Goal: Navigation & Orientation: Find specific page/section

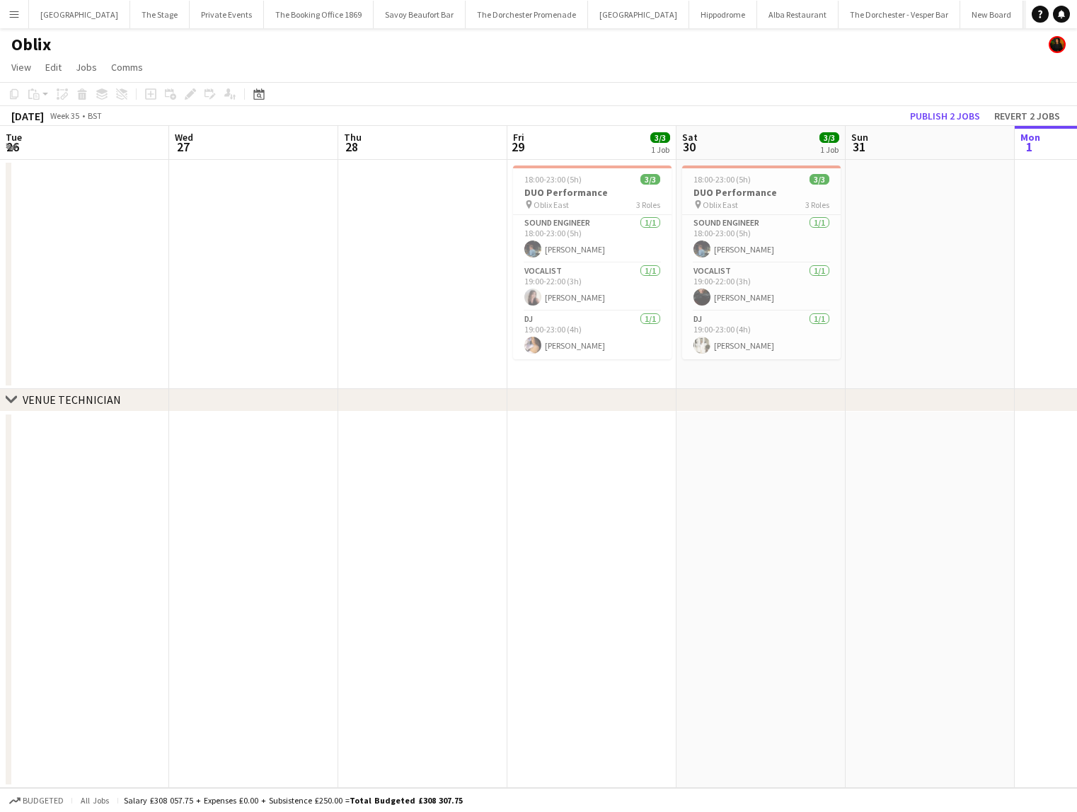
scroll to position [0, 338]
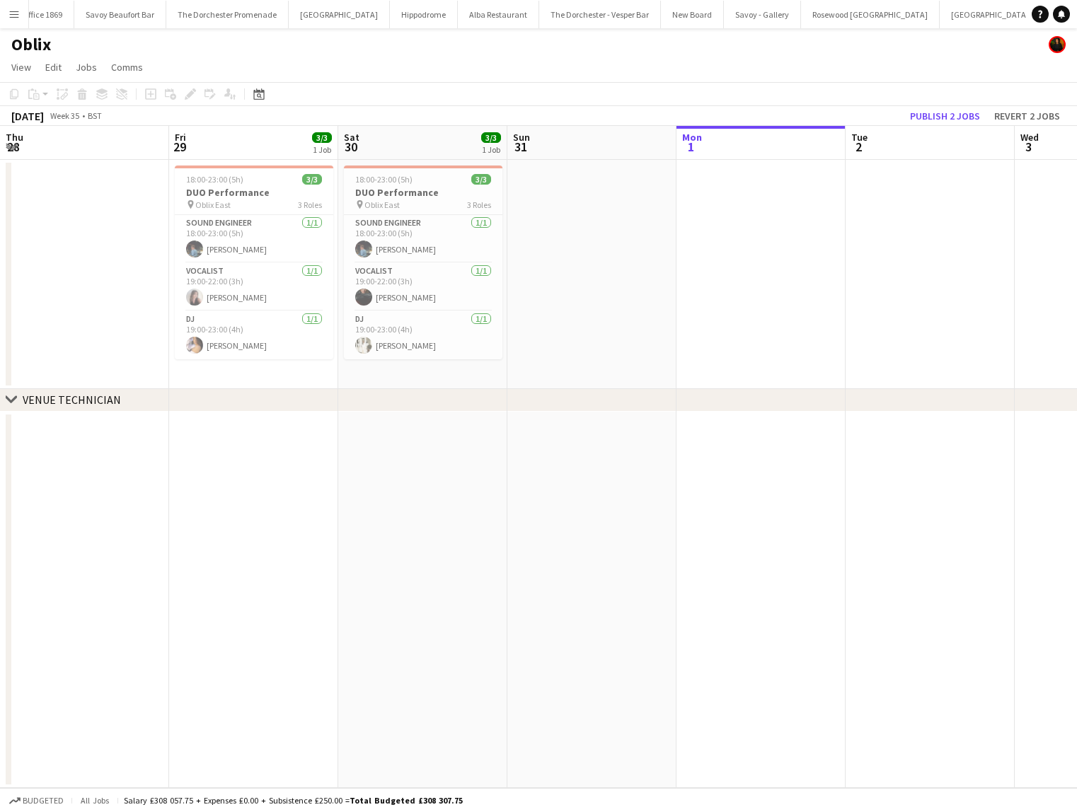
click at [1041, 15] on button "[GEOGRAPHIC_DATA]" at bounding box center [1091, 15] width 101 height 28
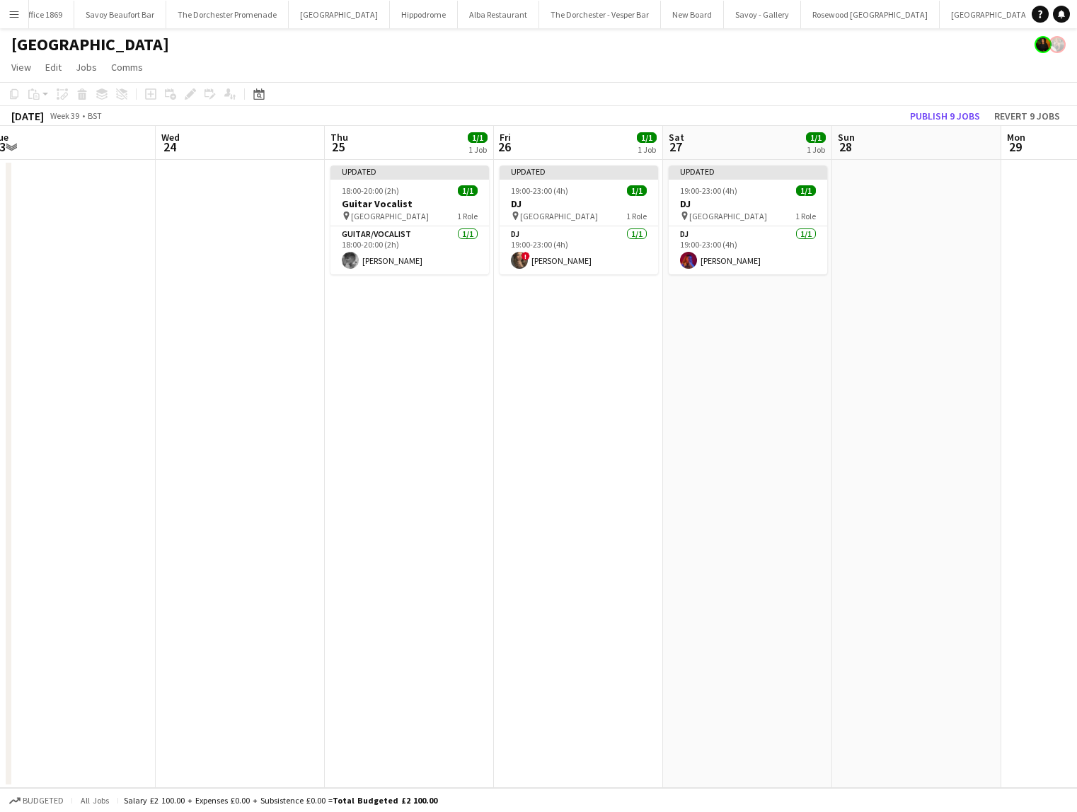
scroll to position [0, 529]
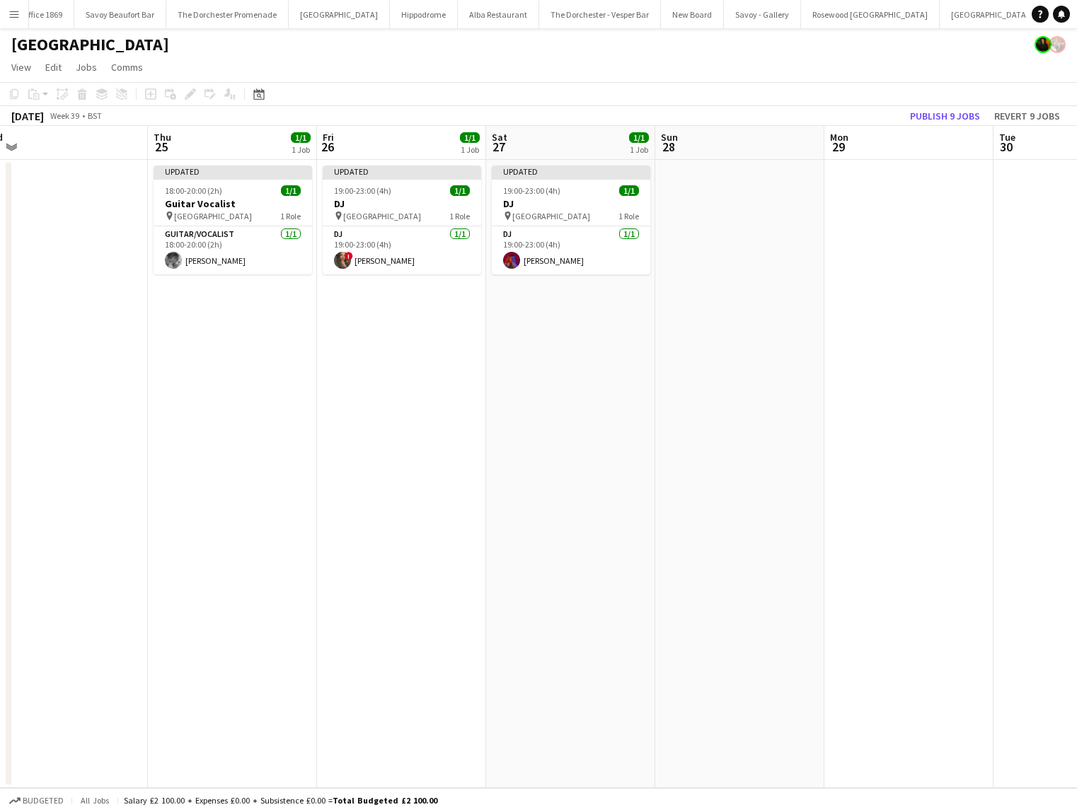
click at [928, 316] on app-date-cell at bounding box center [908, 474] width 169 height 628
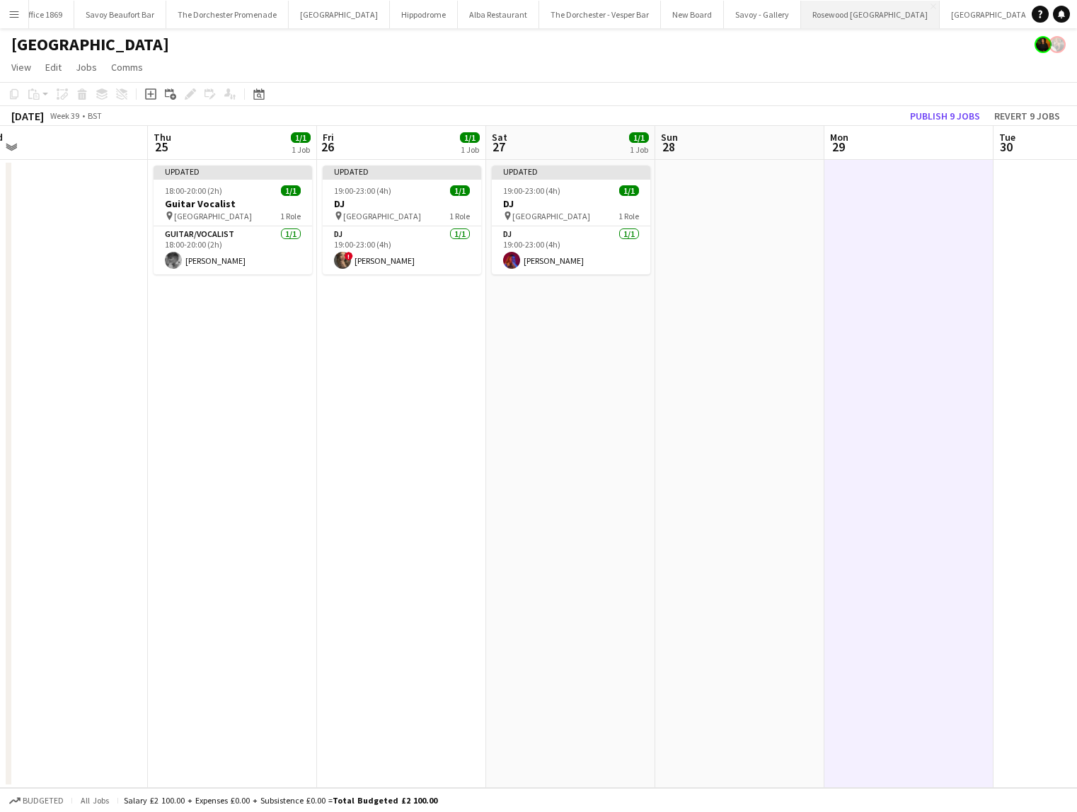
click at [801, 4] on button "Rosewood [GEOGRAPHIC_DATA] Close" at bounding box center [870, 15] width 139 height 28
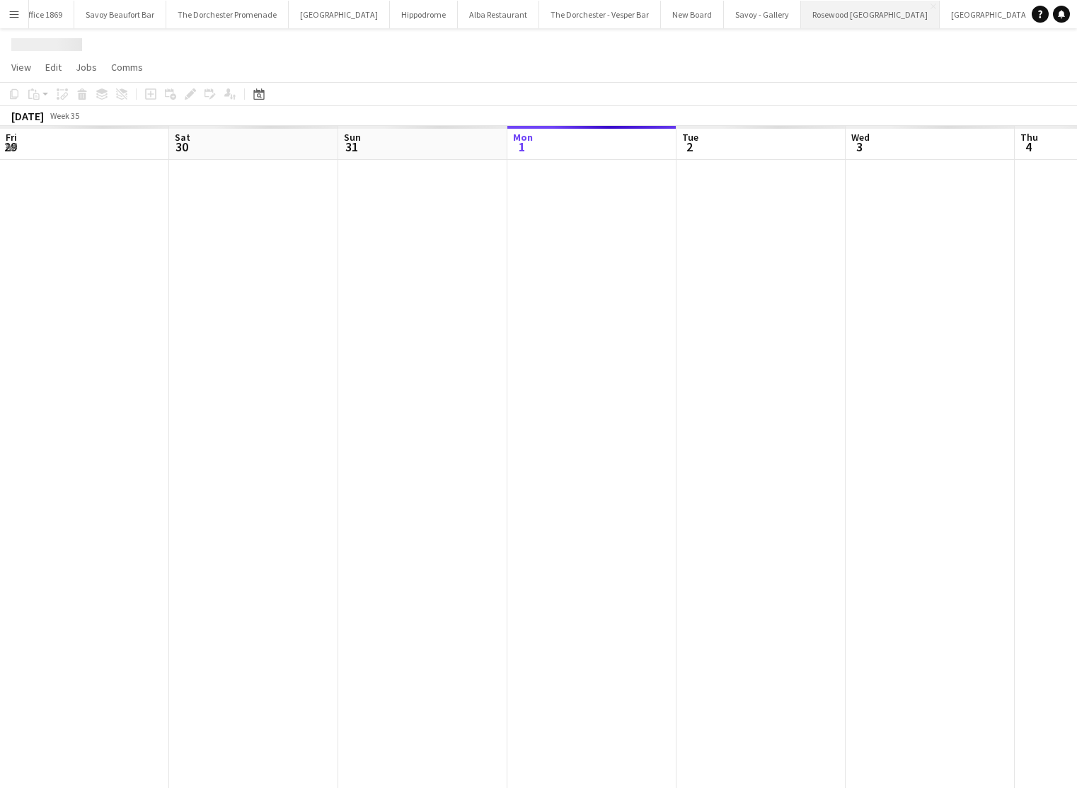
scroll to position [0, 338]
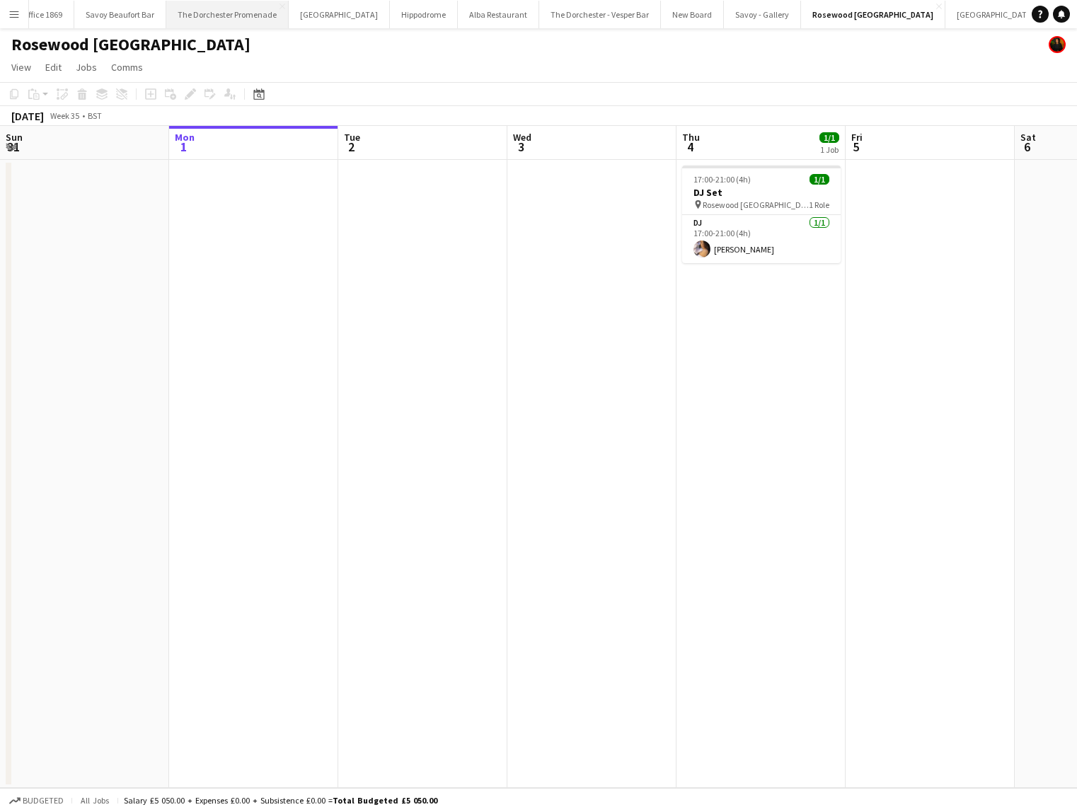
click at [222, 13] on button "The Dorchester Promenade Close" at bounding box center [227, 15] width 122 height 28
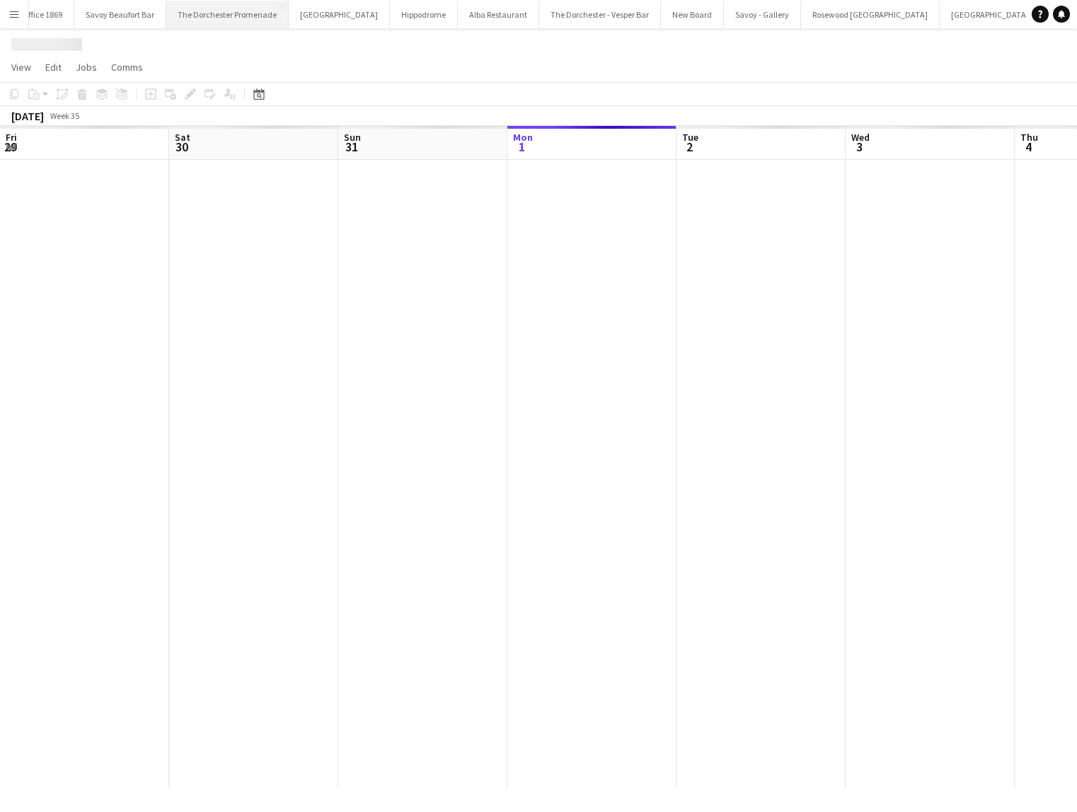
scroll to position [0, 338]
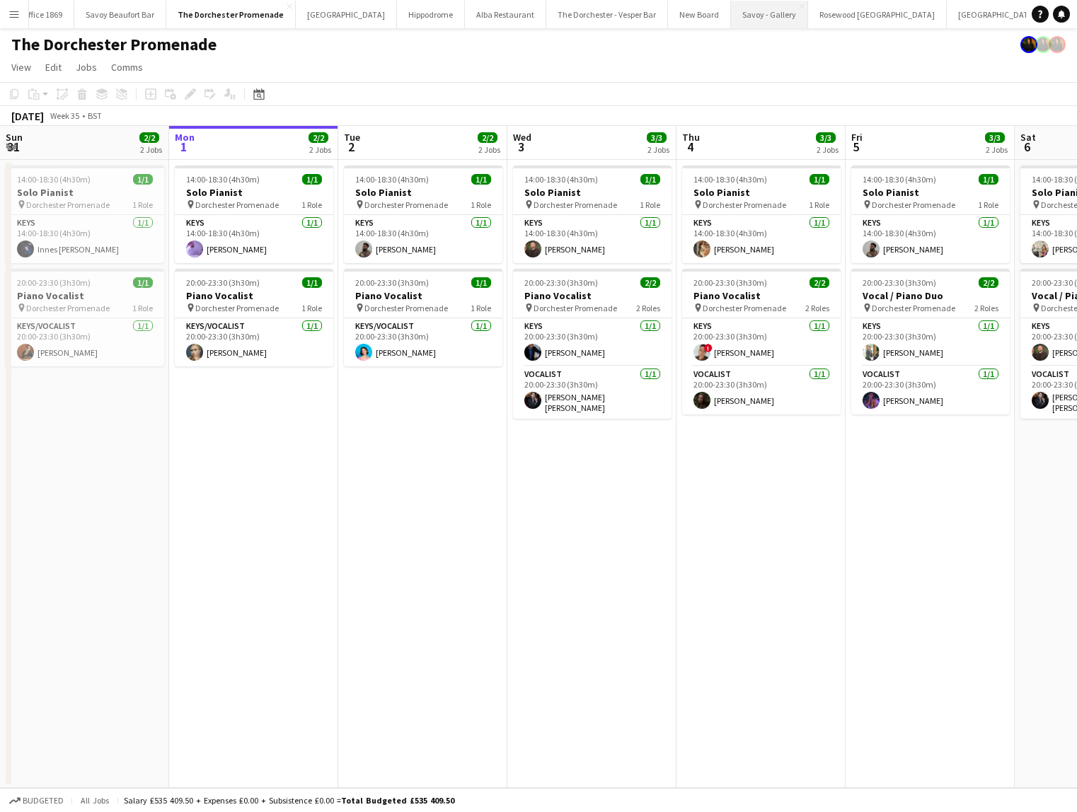
click at [731, 22] on button "Savoy - Gallery Close" at bounding box center [769, 15] width 77 height 28
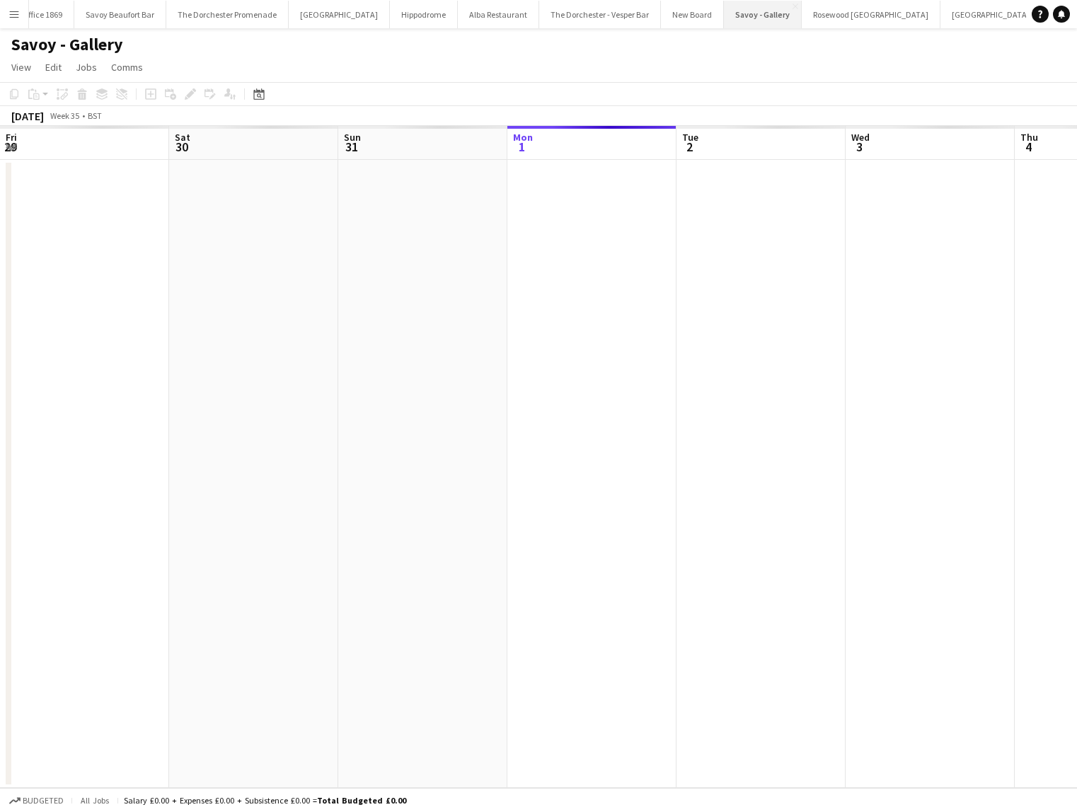
scroll to position [0, 338]
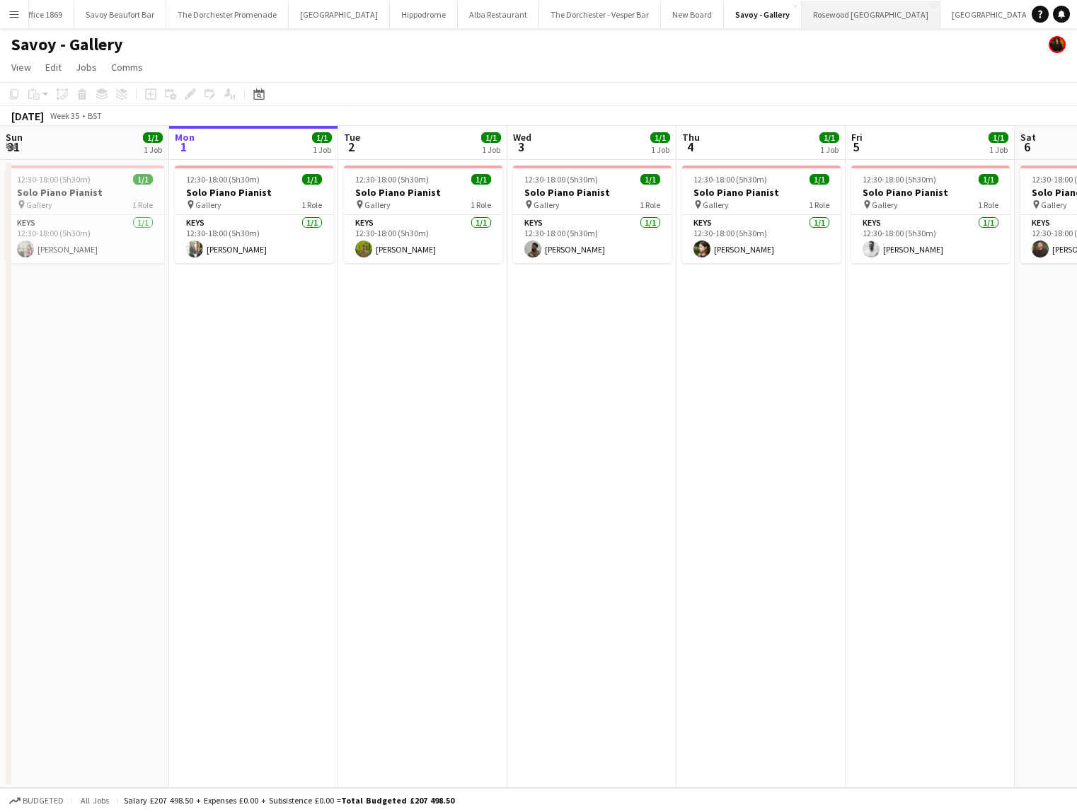
click at [802, 17] on button "Rosewood [GEOGRAPHIC_DATA] Close" at bounding box center [871, 15] width 139 height 28
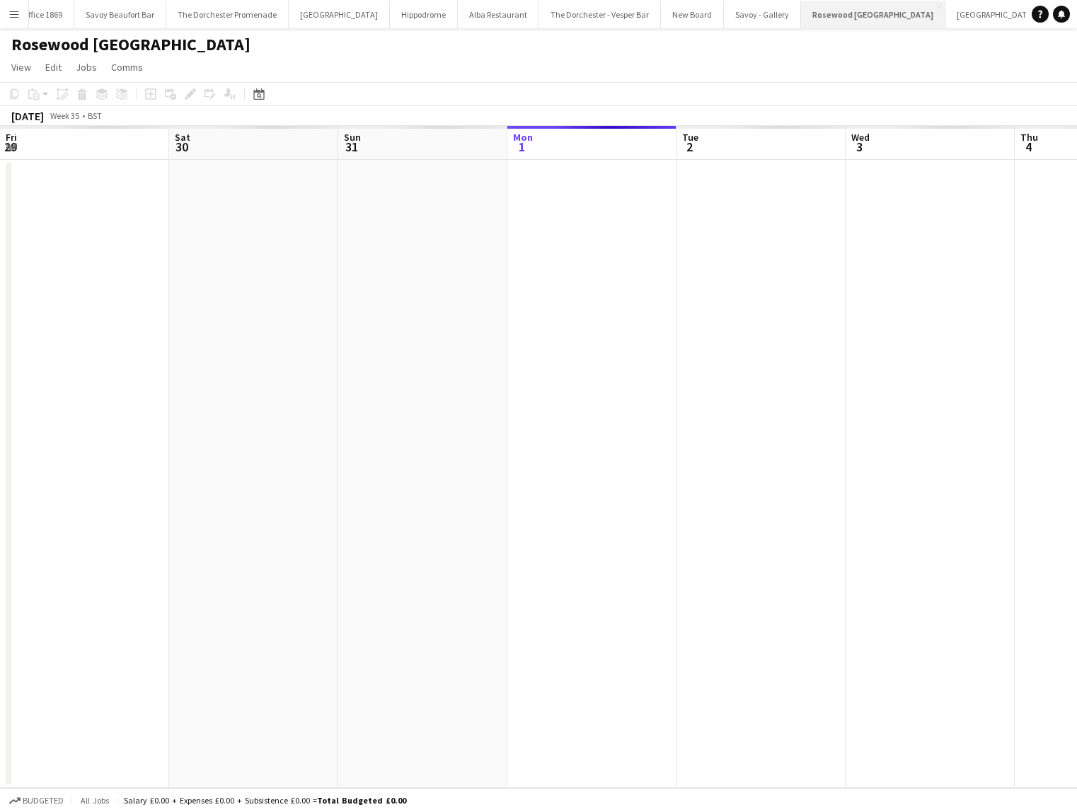
scroll to position [0, 338]
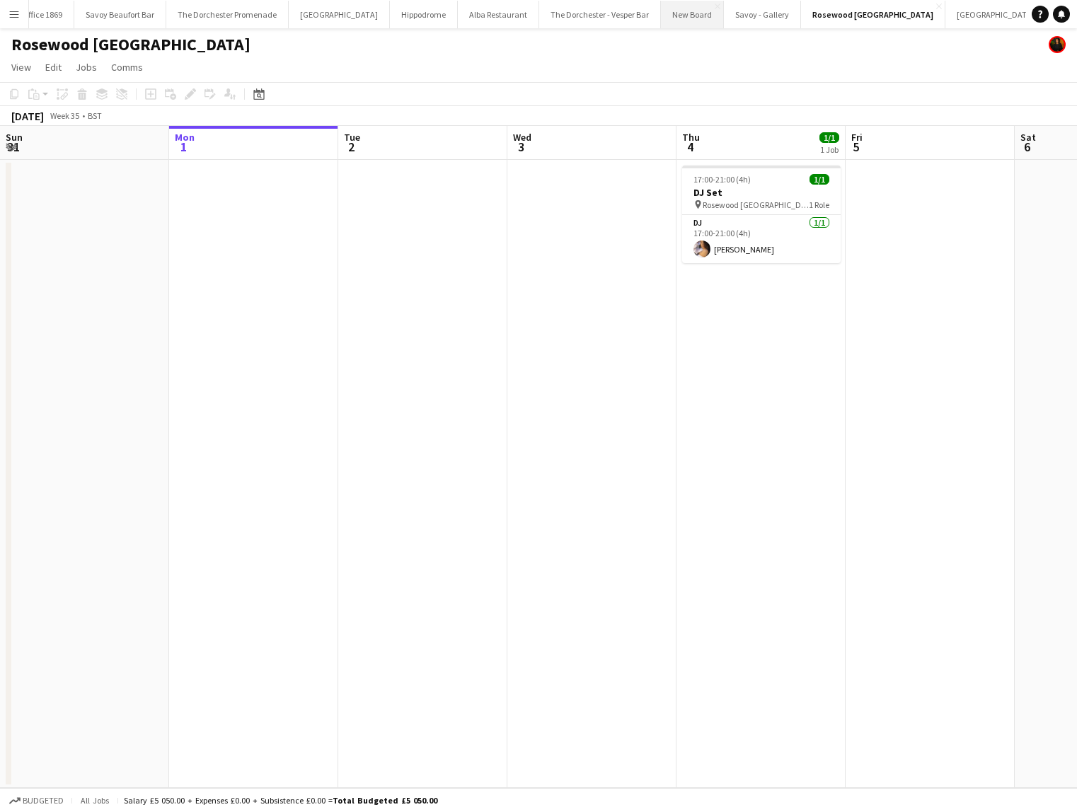
click at [661, 7] on button "New Board Close" at bounding box center [692, 15] width 63 height 28
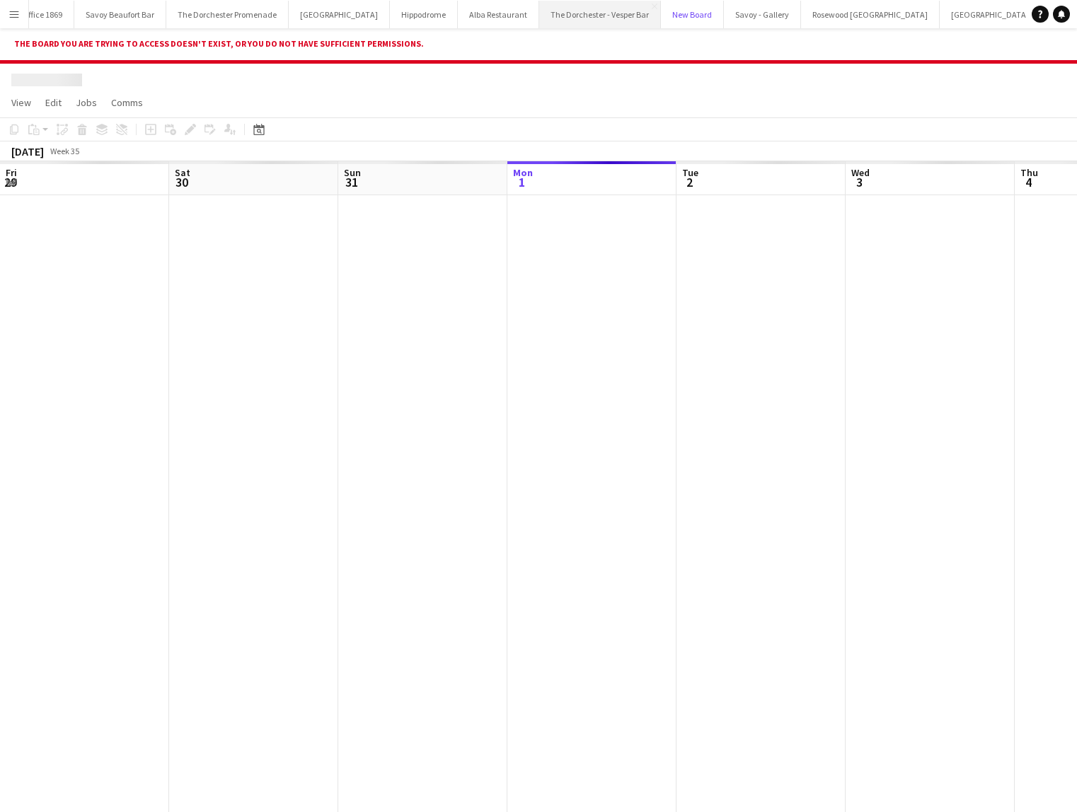
scroll to position [0, 338]
click at [539, 15] on button "The Dorchester - Vesper Bar Close" at bounding box center [600, 15] width 122 height 28
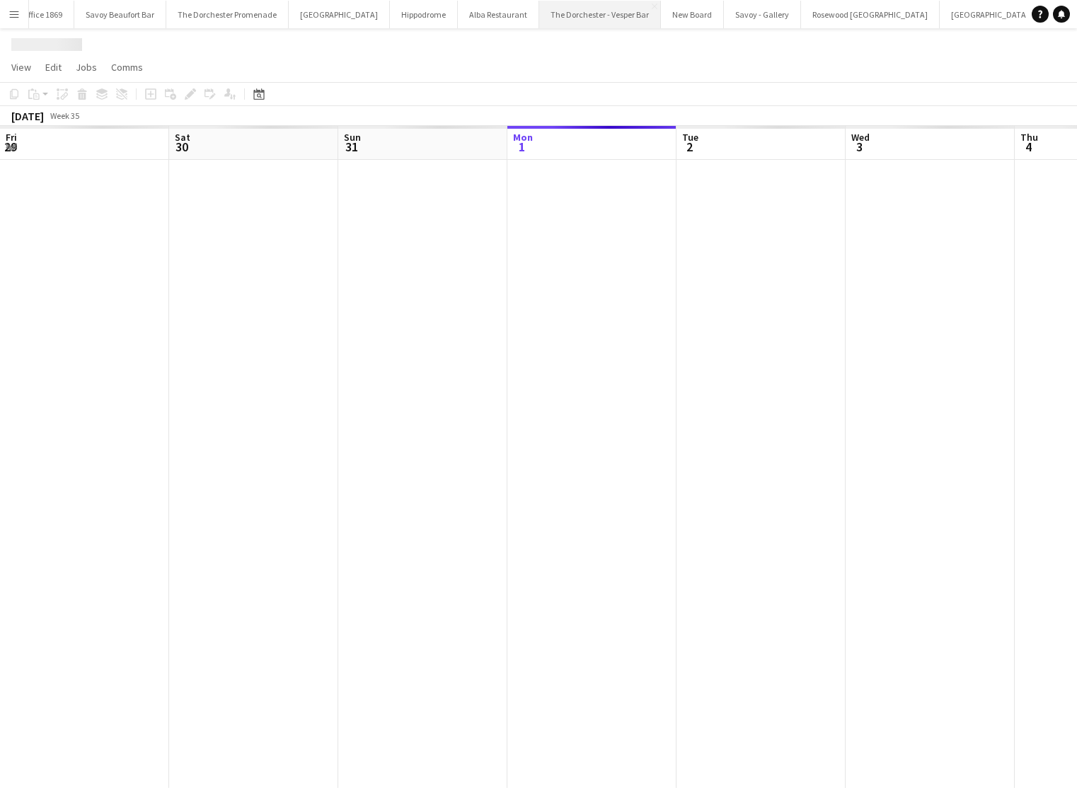
scroll to position [0, 338]
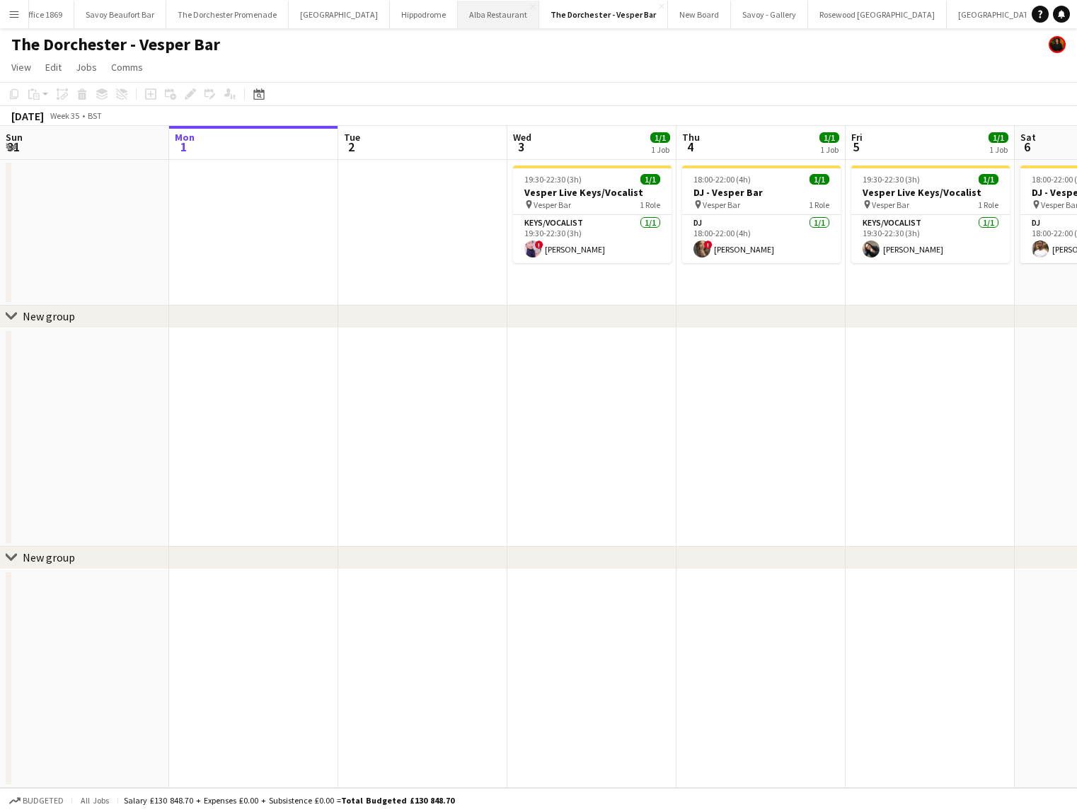
click at [458, 18] on button "Alba Restaurant Close" at bounding box center [498, 15] width 81 height 28
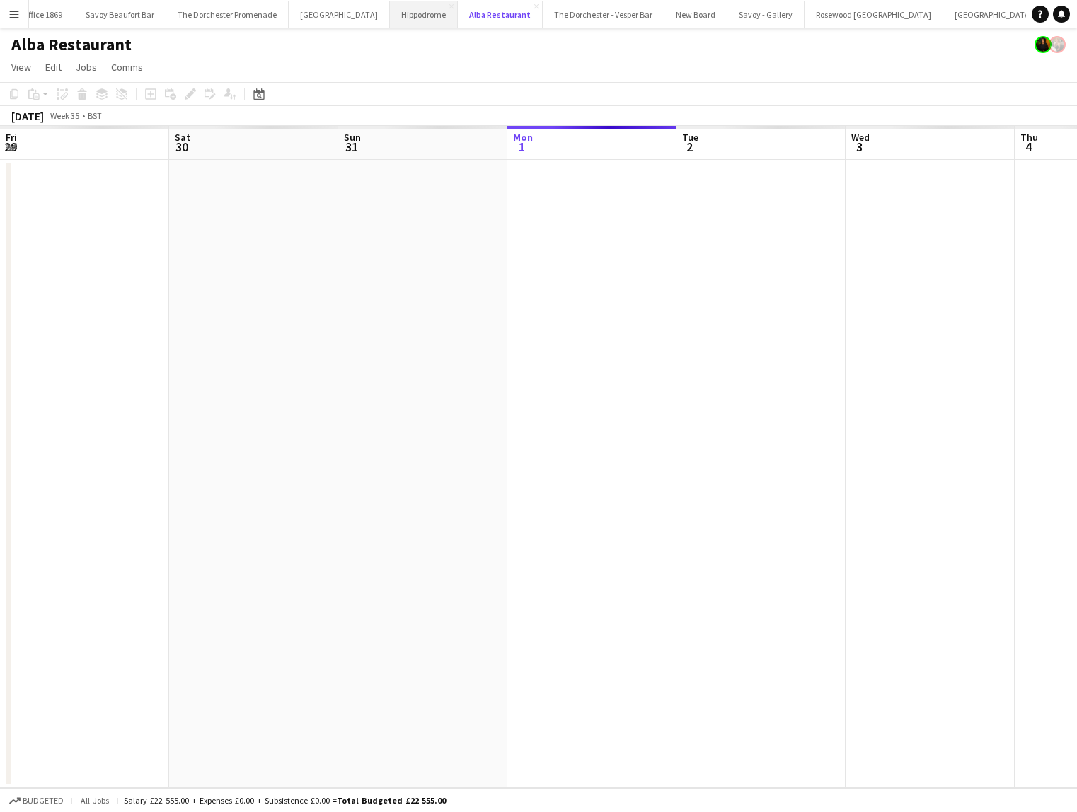
scroll to position [0, 338]
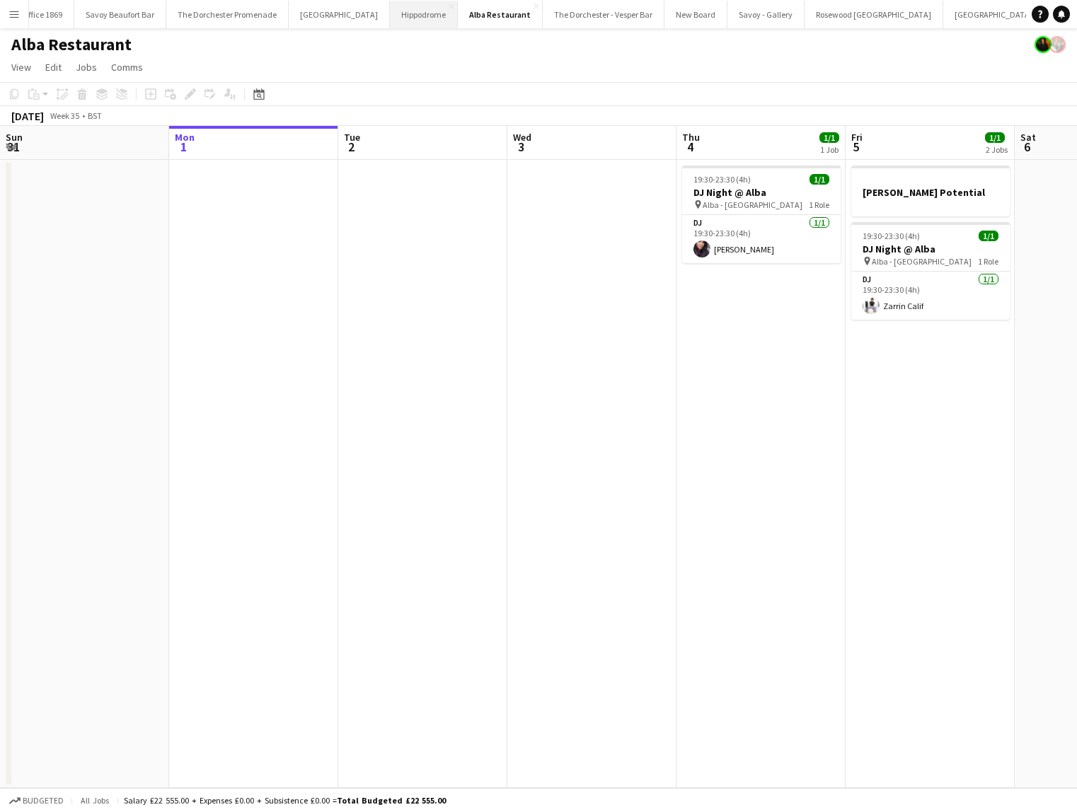
click at [390, 17] on button "Hippodrome Close" at bounding box center [424, 15] width 68 height 28
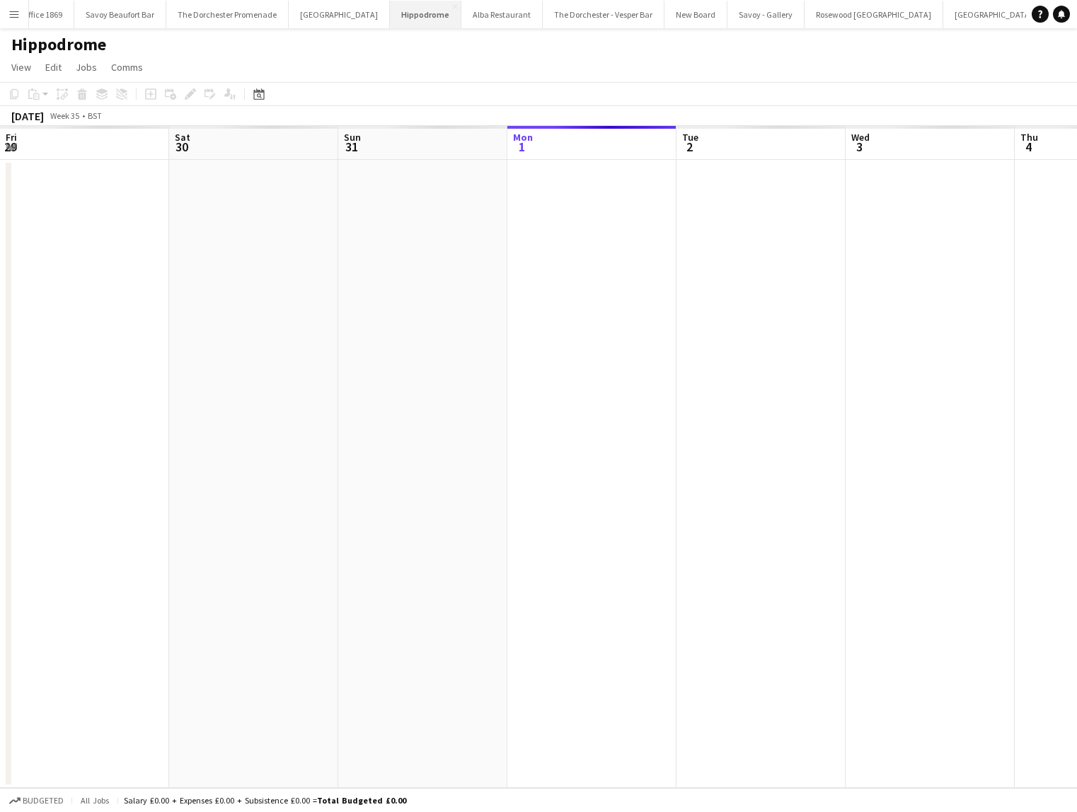
scroll to position [0, 338]
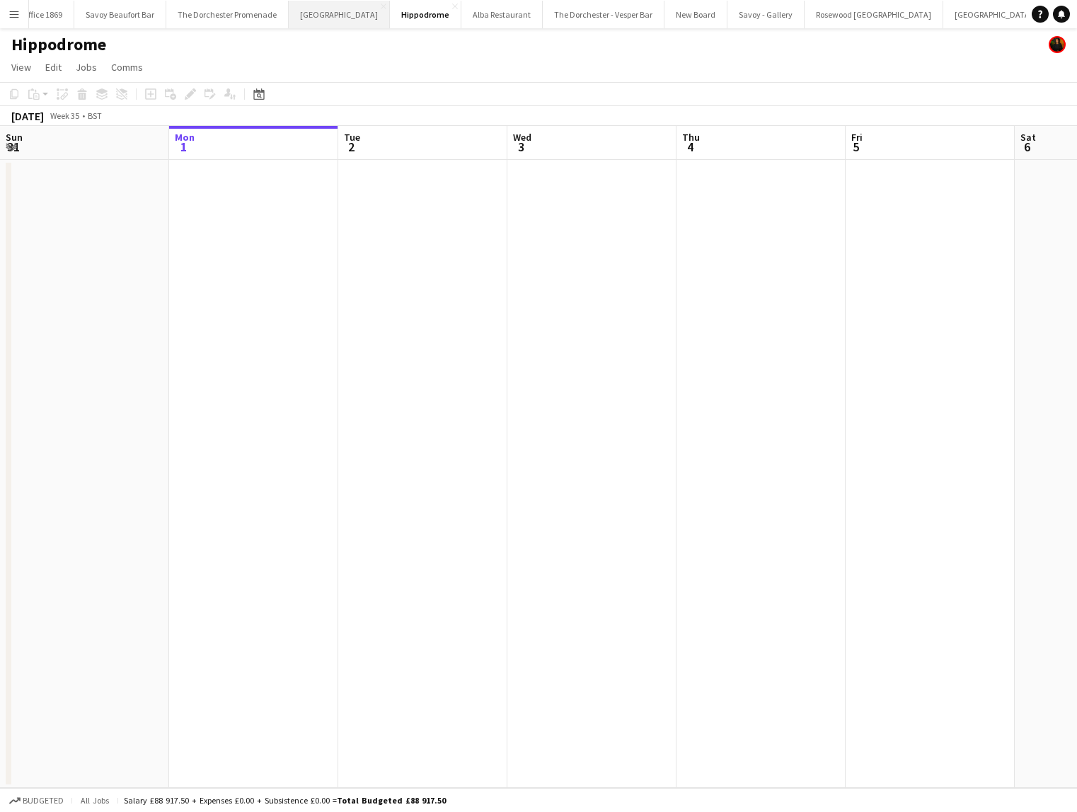
click at [293, 19] on button "[GEOGRAPHIC_DATA]" at bounding box center [339, 15] width 101 height 28
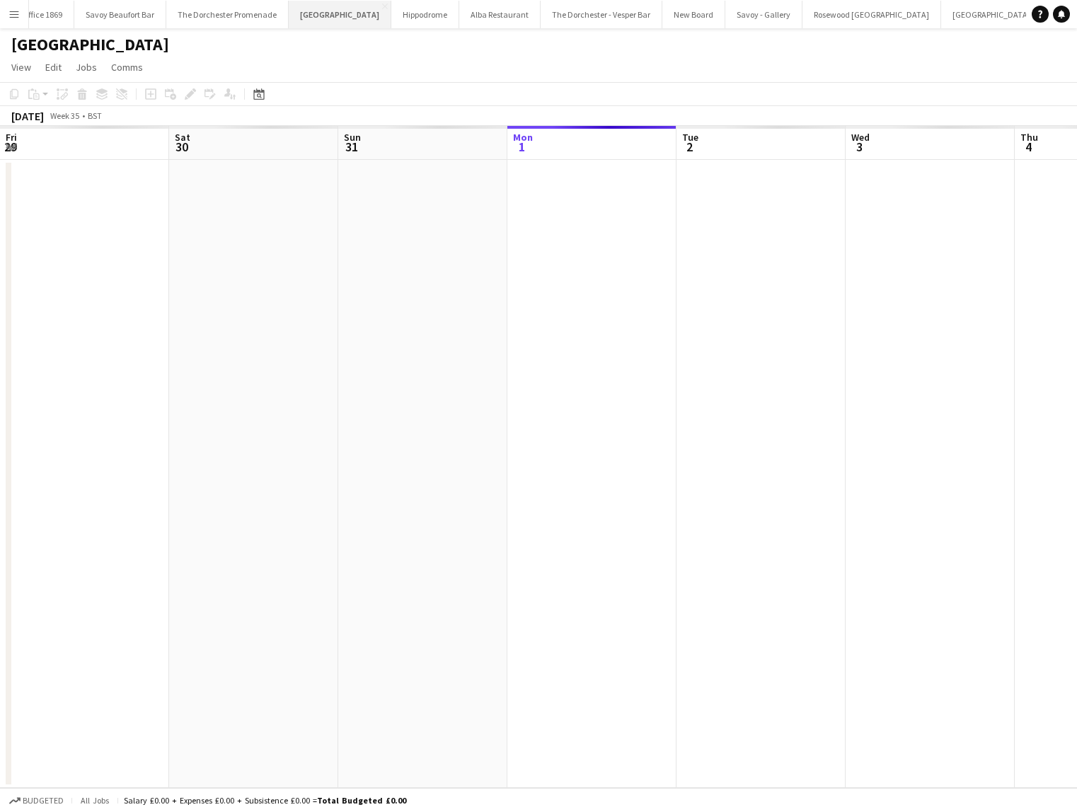
scroll to position [0, 338]
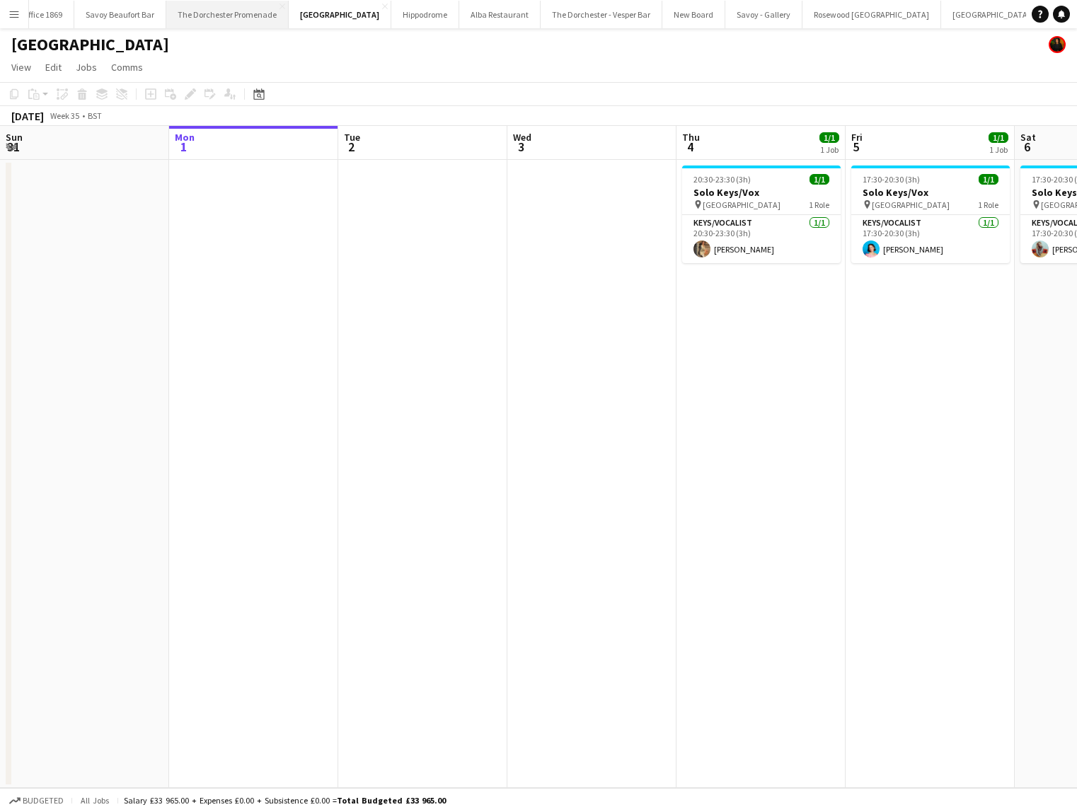
click at [236, 13] on button "The Dorchester Promenade Close" at bounding box center [227, 15] width 122 height 28
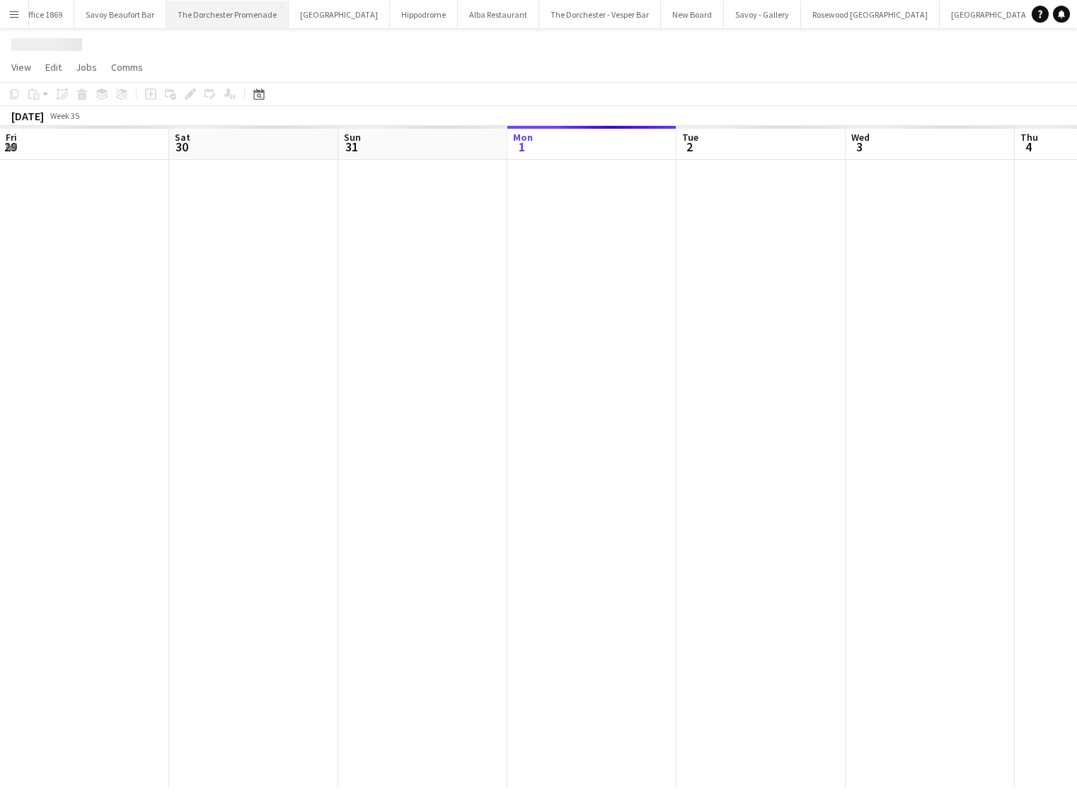
scroll to position [0, 338]
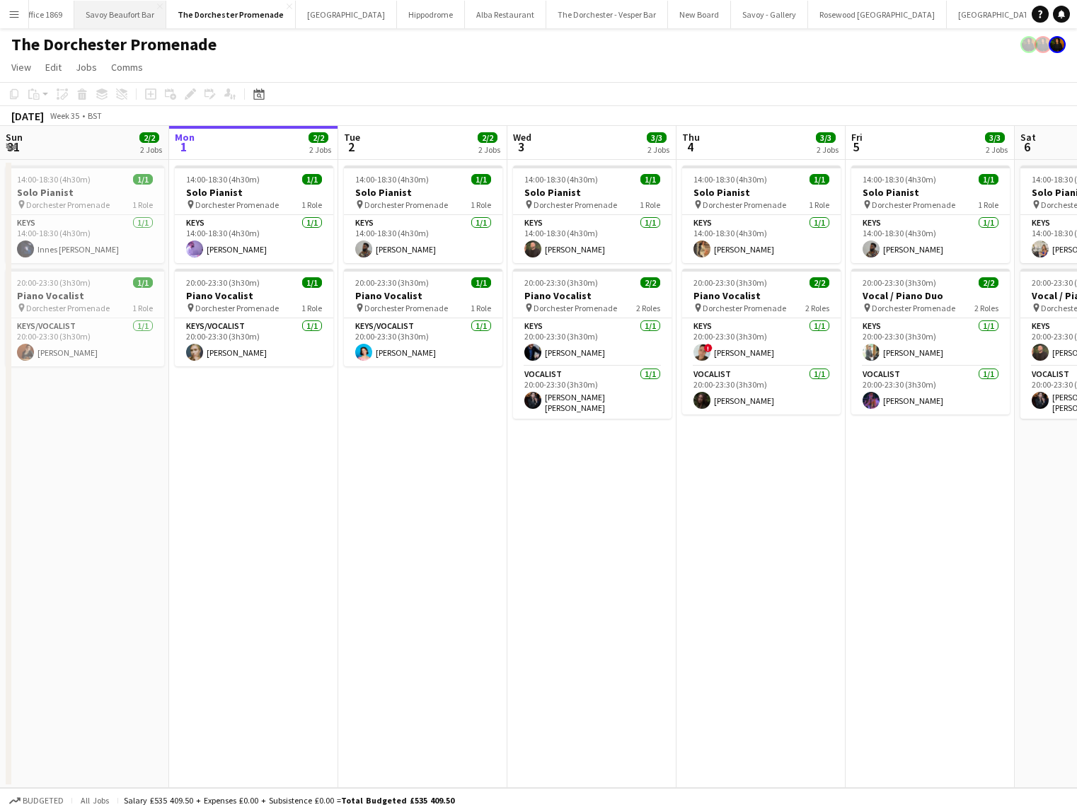
click at [116, 18] on button "Savoy Beaufort Bar Close" at bounding box center [120, 15] width 92 height 28
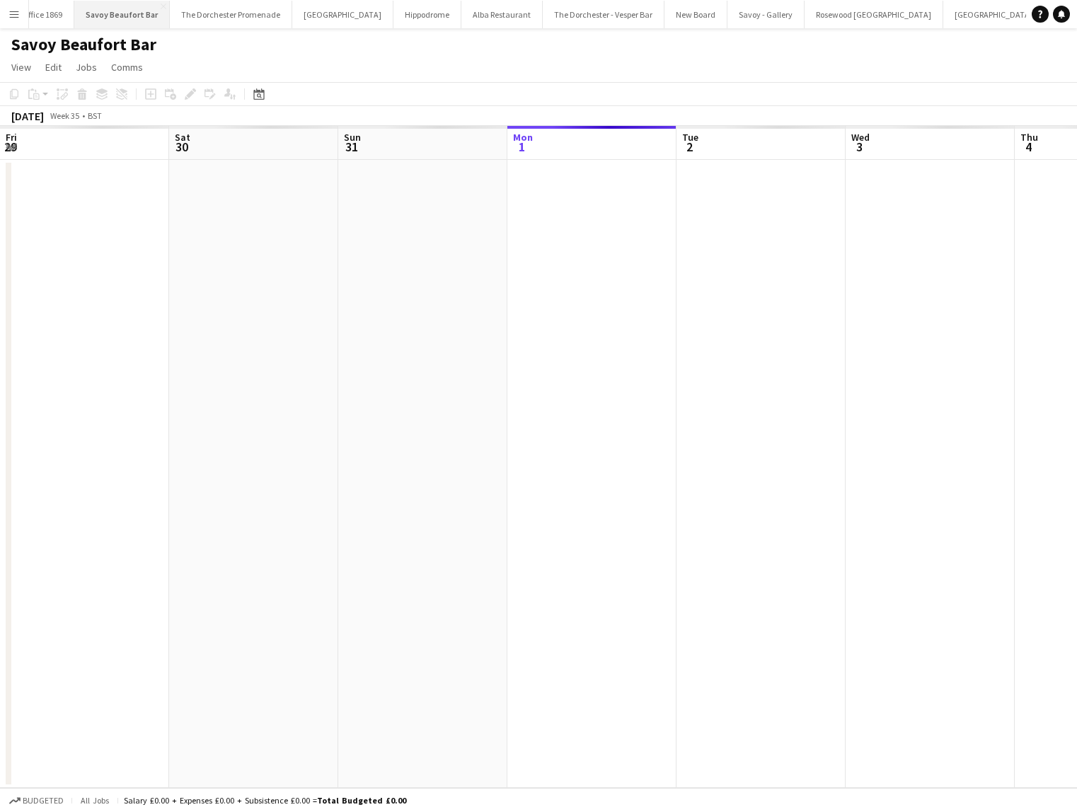
scroll to position [0, 338]
